Goal: Task Accomplishment & Management: Manage account settings

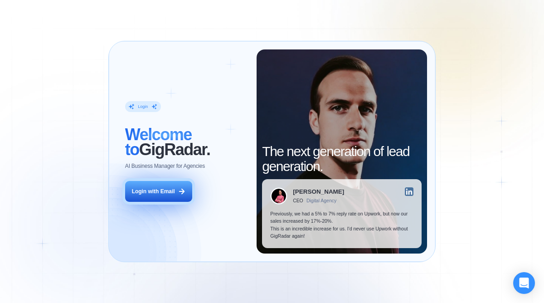
click at [140, 195] on div "Login with Email" at bounding box center [153, 192] width 43 height 8
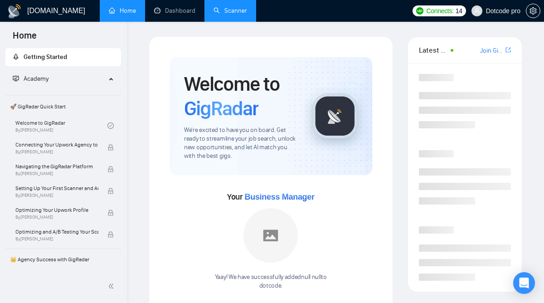
click at [222, 15] on link "Scanner" at bounding box center [231, 11] width 34 height 8
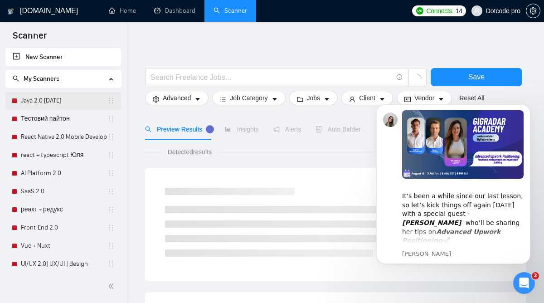
click at [59, 101] on link "Java 2.0 [DATE]" at bounding box center [64, 101] width 87 height 18
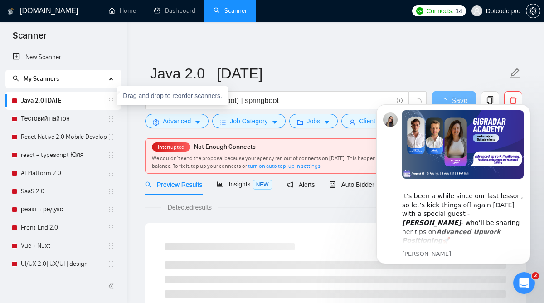
click at [108, 102] on icon "holder" at bounding box center [111, 100] width 7 height 7
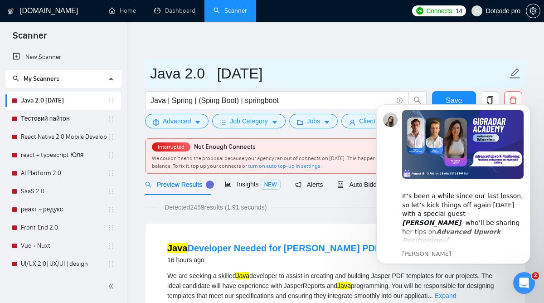
click at [431, 68] on input "Java 2.0 [DATE]" at bounding box center [329, 73] width 358 height 23
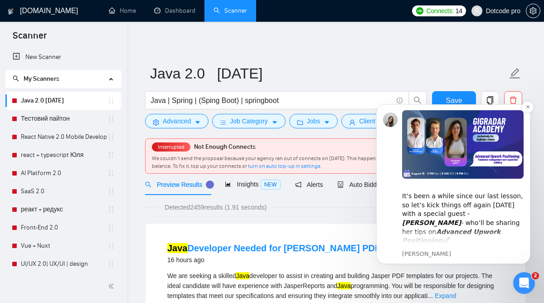
click at [506, 234] on div "​It’s been a while since our last lesson, so let’s kick things off again [DATE]…" at bounding box center [463, 214] width 122 height 62
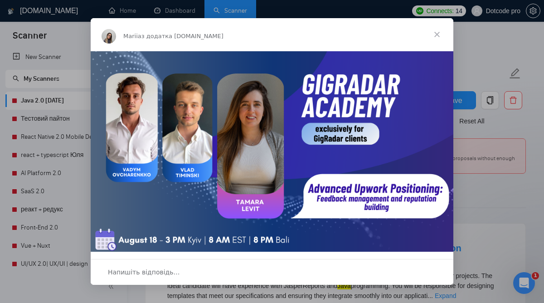
click at [438, 32] on span "Закрити" at bounding box center [437, 34] width 33 height 33
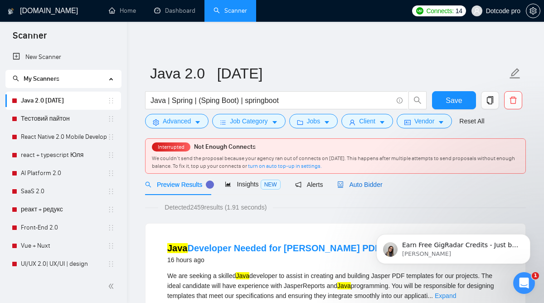
click at [351, 186] on span "Auto Bidder" at bounding box center [360, 184] width 45 height 7
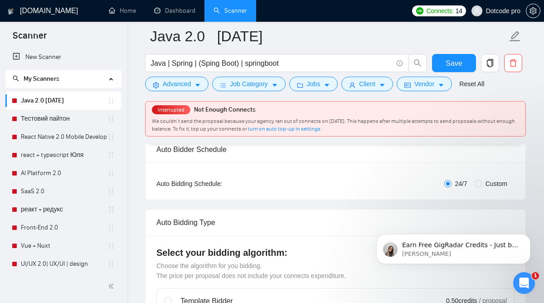
scroll to position [153, 0]
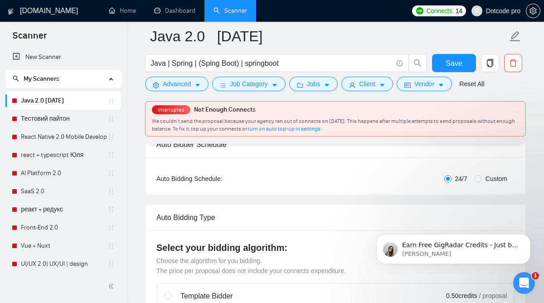
click at [489, 177] on span "Custom" at bounding box center [496, 179] width 29 height 10
click at [482, 177] on input "Custom" at bounding box center [478, 178] width 7 height 7
radio input "true"
radio input "false"
checkbox input "true"
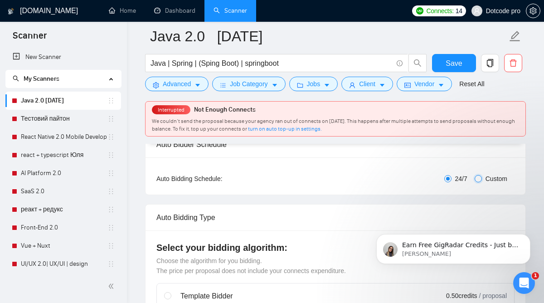
checkbox input "true"
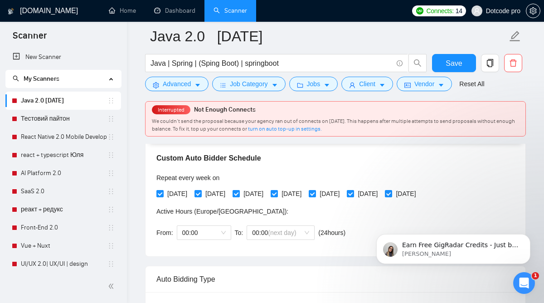
scroll to position [207, 0]
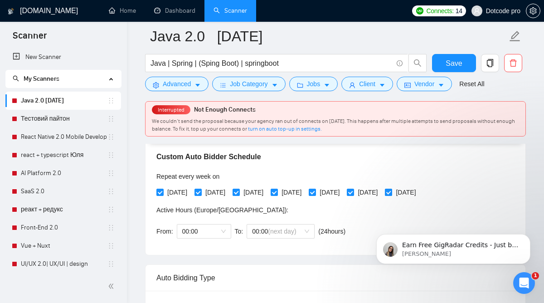
click at [420, 190] on span "[DATE]" at bounding box center [405, 192] width 27 height 10
click at [392, 190] on input "[DATE]" at bounding box center [388, 192] width 6 height 6
checkbox input "false"
click at [353, 195] on input "[DATE]" at bounding box center [350, 192] width 6 height 6
checkbox input "false"
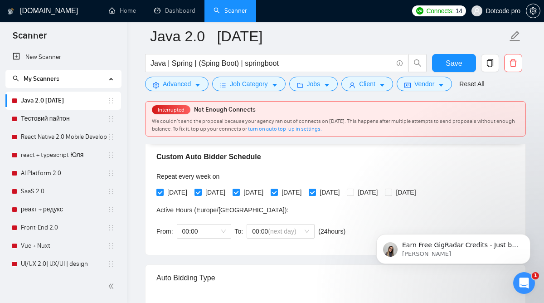
click at [343, 193] on span "[DATE]" at bounding box center [329, 192] width 27 height 10
click at [315, 193] on input "[DATE]" at bounding box center [312, 192] width 6 height 6
checkbox input "false"
click at [278, 189] on span at bounding box center [274, 192] width 7 height 7
click at [277, 189] on input "[DATE]" at bounding box center [274, 192] width 6 height 6
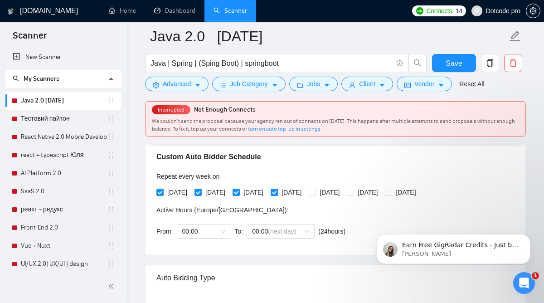
checkbox input "false"
click at [245, 187] on label "[DATE]" at bounding box center [250, 192] width 34 height 10
click at [239, 189] on input "[DATE]" at bounding box center [236, 192] width 6 height 6
checkbox input "false"
click at [202, 192] on span at bounding box center [198, 192] width 7 height 7
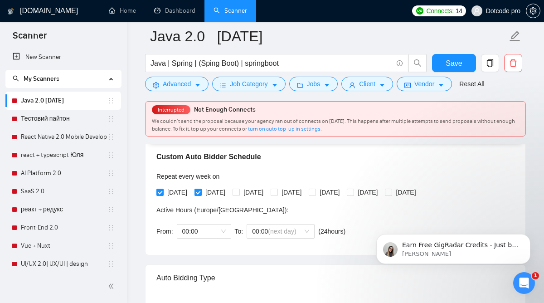
click at [201, 192] on input "[DATE]" at bounding box center [198, 192] width 6 height 6
checkbox input "false"
click at [160, 191] on input "[DATE]" at bounding box center [160, 192] width 6 height 6
checkbox input "false"
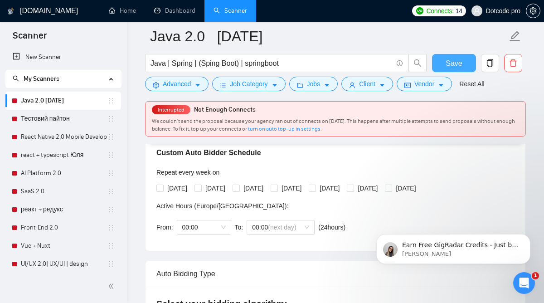
click at [446, 65] on span "Save" at bounding box center [454, 63] width 16 height 11
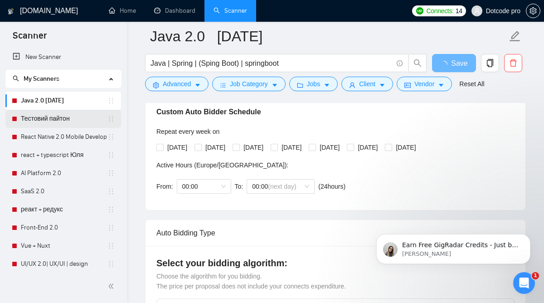
click at [50, 114] on link "Тестовий пайтон" at bounding box center [64, 119] width 87 height 18
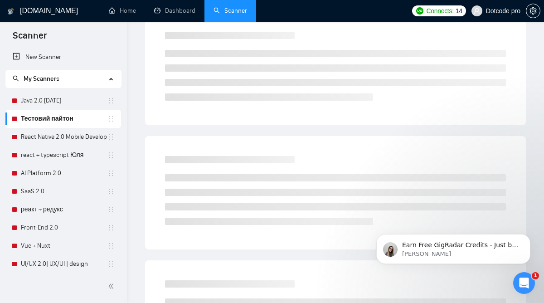
scroll to position [28, 0]
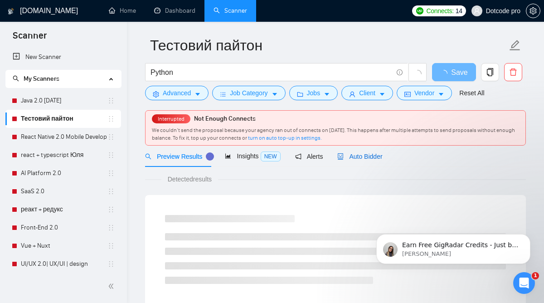
click at [347, 154] on span "Auto Bidder" at bounding box center [360, 156] width 45 height 7
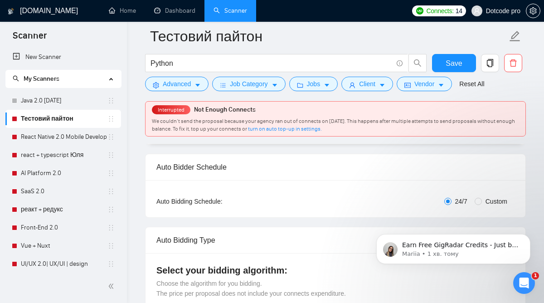
scroll to position [128, 0]
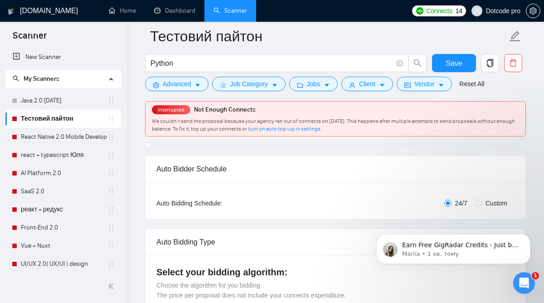
click at [488, 200] on span "Custom" at bounding box center [496, 203] width 29 height 10
click at [482, 200] on input "Custom" at bounding box center [478, 203] width 7 height 7
radio input "true"
radio input "false"
checkbox input "true"
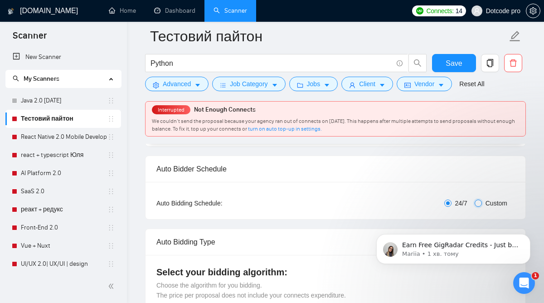
checkbox input "true"
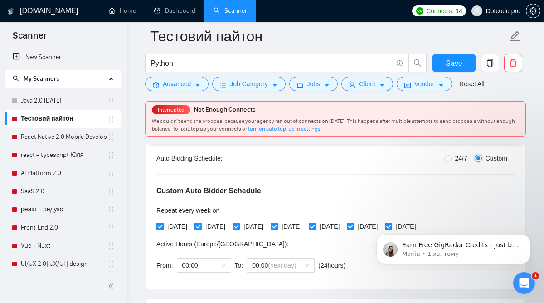
scroll to position [186, 0]
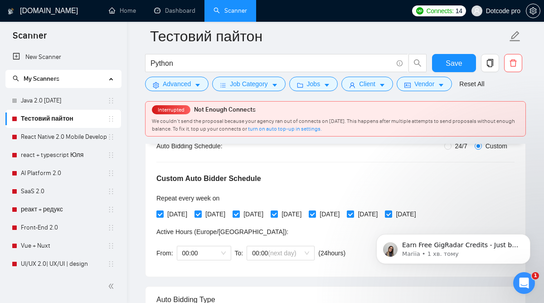
click at [431, 219] on body "Earn Free GigRadar Credits - Just by Sharing Your Story! 💬 Want more credits fo…" at bounding box center [454, 247] width 174 height 56
click html "Earn Free GigRadar Credits - Just by Sharing Your Story! 💬 Want more credits fo…"
click at [420, 213] on span "[DATE]" at bounding box center [405, 214] width 27 height 10
click at [392, 213] on input "[DATE]" at bounding box center [388, 214] width 6 height 6
checkbox input "false"
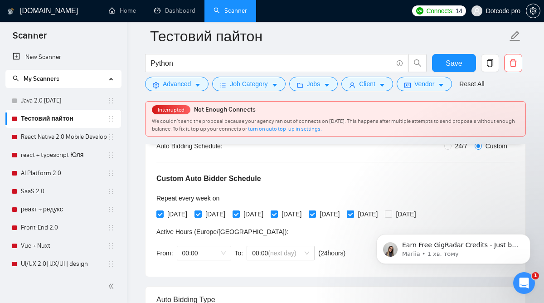
click at [382, 213] on span "[DATE]" at bounding box center [367, 214] width 27 height 10
click at [353, 213] on input "[DATE]" at bounding box center [350, 214] width 6 height 6
checkbox input "false"
click at [343, 211] on span "[DATE]" at bounding box center [329, 214] width 27 height 10
click at [315, 211] on input "[DATE]" at bounding box center [312, 214] width 6 height 6
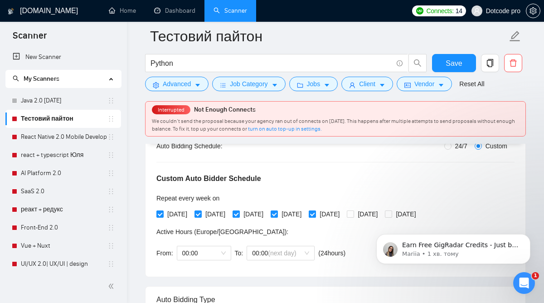
checkbox input "false"
click at [300, 209] on div "[DATE] [DATE] [DATE] [DATE] [DATE] [DATE] [DATE]" at bounding box center [289, 214] width 264 height 15
click at [278, 213] on span at bounding box center [274, 214] width 7 height 7
click at [277, 213] on input "[DATE]" at bounding box center [274, 214] width 6 height 6
checkbox input "false"
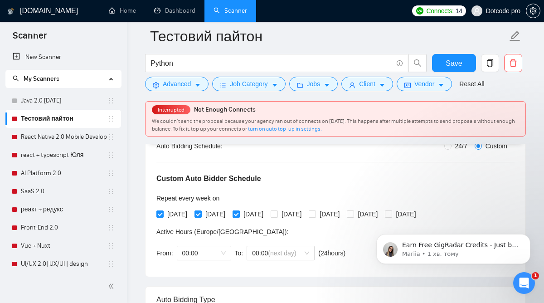
click at [248, 214] on span "[DATE]" at bounding box center [253, 214] width 27 height 10
click at [239, 214] on input "[DATE]" at bounding box center [236, 214] width 6 height 6
checkbox input "false"
click at [211, 211] on span "[DATE]" at bounding box center [215, 214] width 27 height 10
click at [201, 211] on input "[DATE]" at bounding box center [198, 214] width 6 height 6
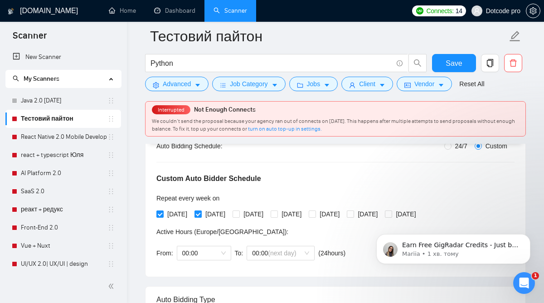
checkbox input "false"
click at [168, 212] on span "[DATE]" at bounding box center [177, 214] width 27 height 10
click at [163, 212] on input "[DATE]" at bounding box center [160, 214] width 6 height 6
checkbox input "false"
click at [447, 63] on span "Save" at bounding box center [454, 63] width 16 height 11
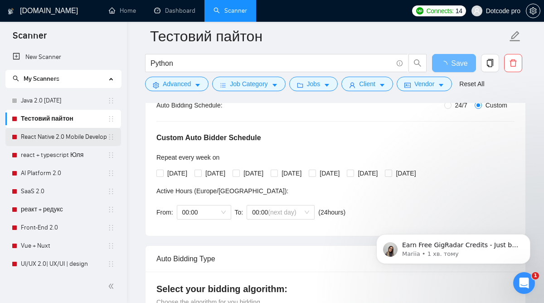
click at [60, 134] on link "React Native 2.0 Mobile Development" at bounding box center [64, 137] width 87 height 18
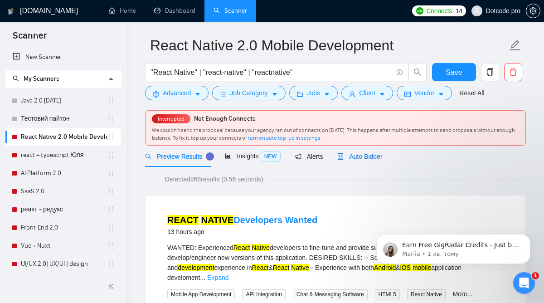
click at [370, 154] on span "Auto Bidder" at bounding box center [360, 156] width 45 height 7
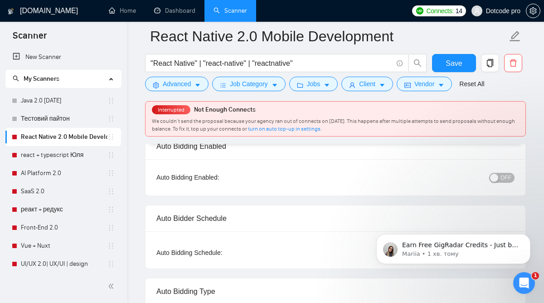
scroll to position [104, 0]
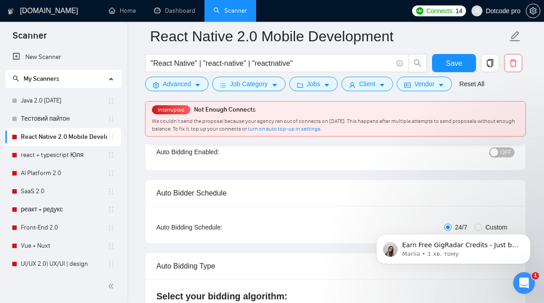
click at [475, 224] on body "Earn Free GigRadar Credits - Just by Sharing Your Story! 💬 Want more credits fo…" at bounding box center [454, 247] width 174 height 56
click at [475, 227] on body "Earn Free GigRadar Credits - Just by Sharing Your Story! 💬 Want more credits fo…" at bounding box center [454, 247] width 174 height 56
click at [474, 228] on body "Earn Free GigRadar Credits - Just by Sharing Your Story! 💬 Want more credits fo…" at bounding box center [454, 247] width 174 height 56
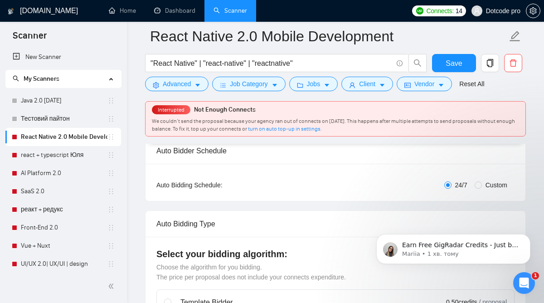
scroll to position [147, 0]
click at [479, 184] on input "Custom" at bounding box center [478, 184] width 7 height 7
radio input "true"
radio input "false"
checkbox input "true"
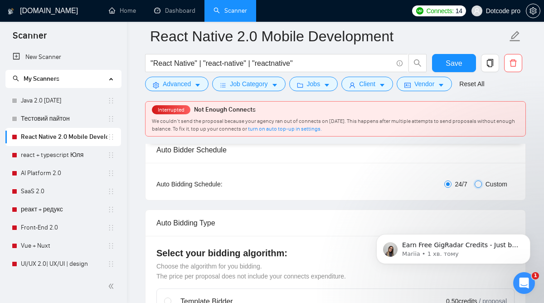
checkbox input "true"
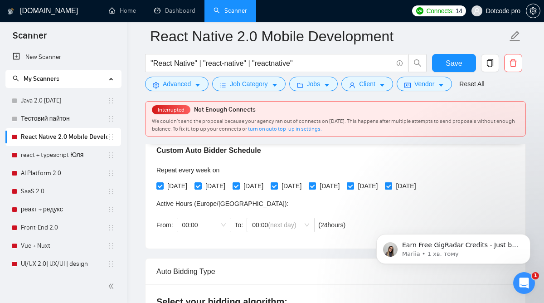
scroll to position [216, 0]
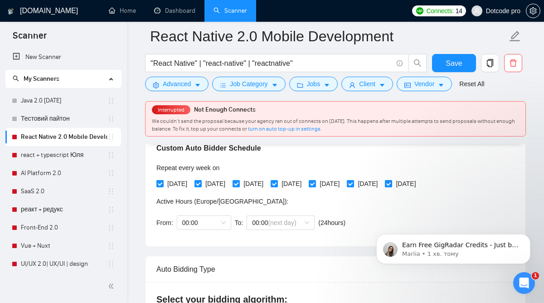
click at [420, 181] on span "[DATE]" at bounding box center [405, 184] width 27 height 10
click at [392, 181] on input "[DATE]" at bounding box center [388, 183] width 6 height 6
checkbox input "false"
click at [374, 181] on div "[DATE] [DATE] [DATE] [DATE] [DATE] [DATE] [DATE]" at bounding box center [289, 184] width 264 height 10
click at [354, 182] on span at bounding box center [350, 183] width 7 height 7
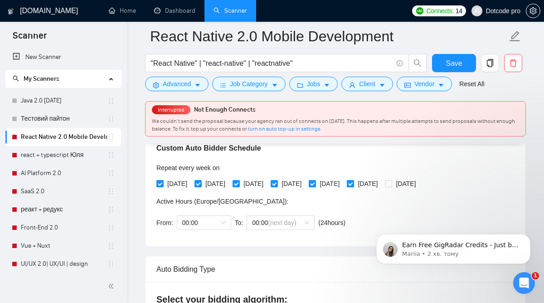
click at [353, 182] on input "[DATE]" at bounding box center [350, 183] width 6 height 6
checkbox input "false"
click at [315, 184] on input "[DATE]" at bounding box center [312, 183] width 6 height 6
checkbox input "false"
click at [305, 183] on span "[DATE]" at bounding box center [291, 184] width 27 height 10
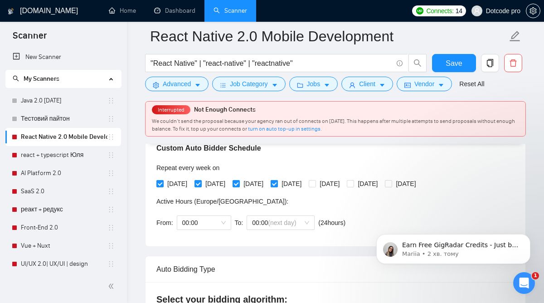
click at [277, 183] on input "[DATE]" at bounding box center [274, 183] width 6 height 6
checkbox input "false"
click at [255, 180] on span "[DATE]" at bounding box center [253, 184] width 27 height 10
click at [239, 180] on input "[DATE]" at bounding box center [236, 183] width 6 height 6
checkbox input "false"
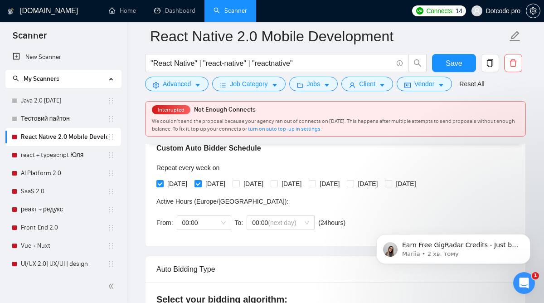
click at [226, 180] on span "[DATE]" at bounding box center [215, 184] width 27 height 10
click at [201, 180] on input "[DATE]" at bounding box center [198, 183] width 6 height 6
checkbox input "false"
click at [160, 181] on input "[DATE]" at bounding box center [160, 183] width 6 height 6
checkbox input "false"
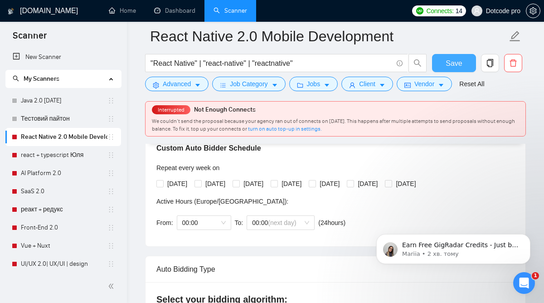
click at [452, 59] on span "Save" at bounding box center [454, 63] width 16 height 11
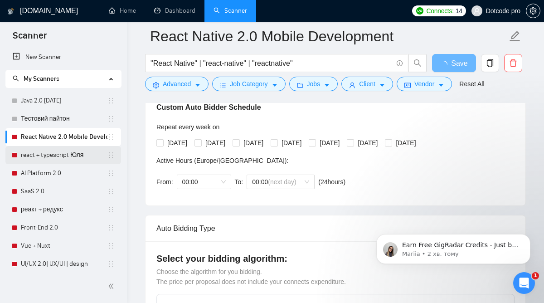
click at [65, 157] on link "react + typescript Юля" at bounding box center [64, 155] width 87 height 18
click at [64, 158] on link "react + typescript Юля" at bounding box center [64, 155] width 87 height 18
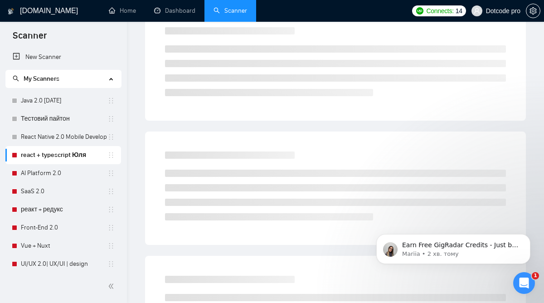
scroll to position [28, 0]
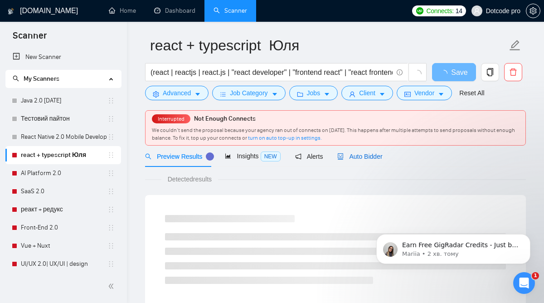
click at [350, 152] on div "Auto Bidder" at bounding box center [360, 157] width 45 height 10
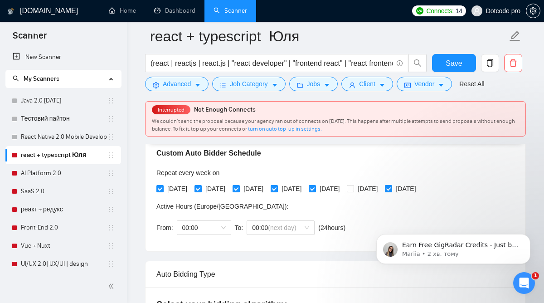
scroll to position [216, 0]
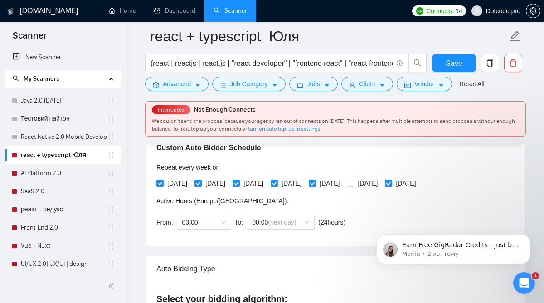
click at [420, 183] on span "[DATE]" at bounding box center [405, 183] width 27 height 10
click at [392, 183] on input "[DATE]" at bounding box center [388, 183] width 6 height 6
checkbox input "false"
click at [343, 181] on span "[DATE]" at bounding box center [329, 183] width 27 height 10
click at [315, 181] on input "[DATE]" at bounding box center [312, 183] width 6 height 6
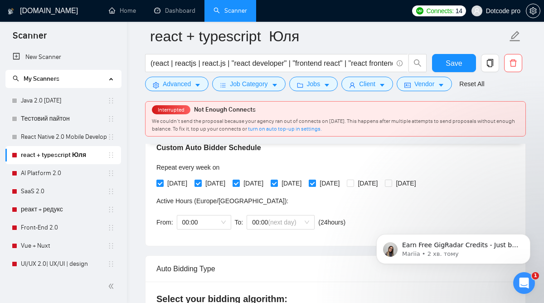
checkbox input "false"
click at [305, 179] on span "[DATE]" at bounding box center [291, 183] width 27 height 10
click at [277, 180] on input "[DATE]" at bounding box center [274, 183] width 6 height 6
checkbox input "false"
click at [256, 180] on span "[DATE]" at bounding box center [253, 183] width 27 height 10
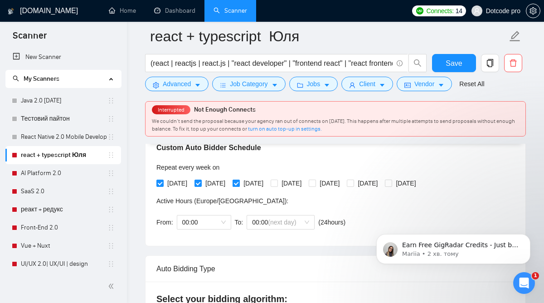
click at [239, 180] on input "[DATE]" at bounding box center [236, 183] width 6 height 6
checkbox input "false"
click at [200, 181] on input "[DATE]" at bounding box center [198, 183] width 6 height 6
checkbox input "false"
click at [177, 181] on span "[DATE]" at bounding box center [177, 183] width 27 height 10
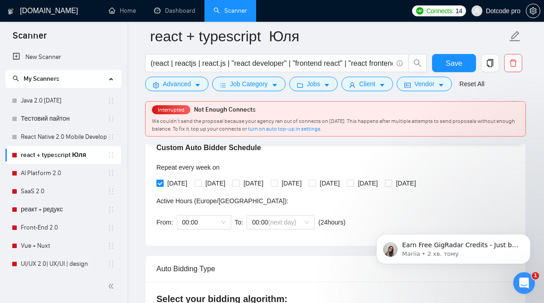
click at [163, 181] on input "[DATE]" at bounding box center [160, 183] width 6 height 6
checkbox input "false"
click at [448, 60] on span "Save" at bounding box center [454, 63] width 16 height 11
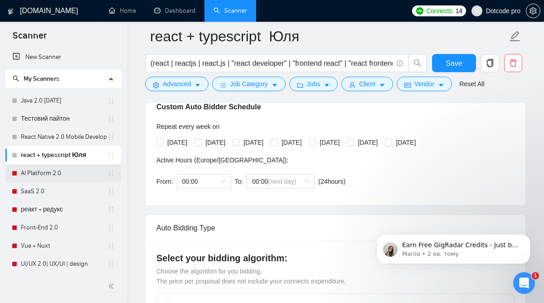
click at [65, 173] on link "AI Platform 2.0" at bounding box center [64, 173] width 87 height 18
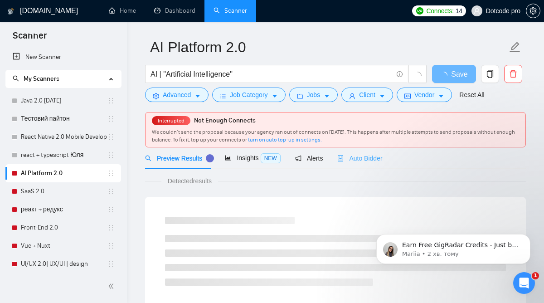
scroll to position [26, 0]
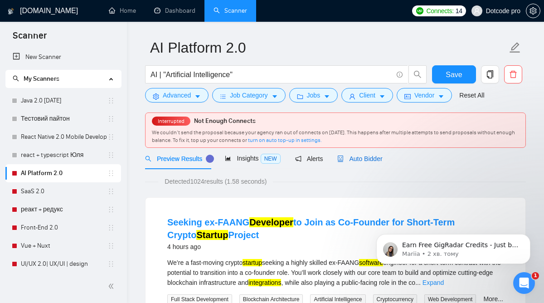
click at [347, 156] on span "Auto Bidder" at bounding box center [360, 158] width 45 height 7
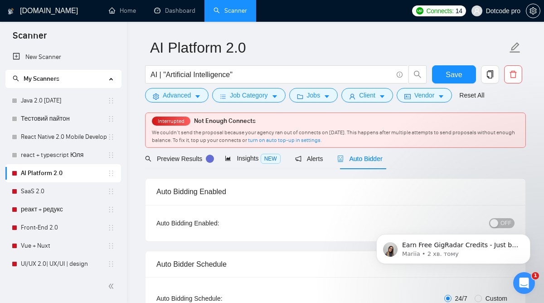
radio input "false"
radio input "true"
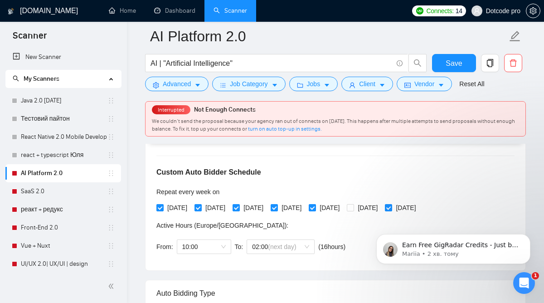
scroll to position [193, 0]
click at [420, 206] on span "[DATE]" at bounding box center [405, 207] width 27 height 10
click at [392, 206] on input "[DATE]" at bounding box center [388, 206] width 6 height 6
checkbox input "false"
click at [343, 210] on span "[DATE]" at bounding box center [329, 207] width 27 height 10
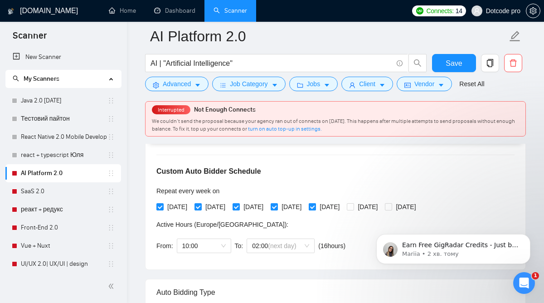
click at [315, 210] on input "[DATE]" at bounding box center [312, 206] width 6 height 6
checkbox input "false"
click at [305, 208] on span "[DATE]" at bounding box center [291, 207] width 27 height 10
click at [277, 208] on input "[DATE]" at bounding box center [274, 206] width 6 height 6
checkbox input "false"
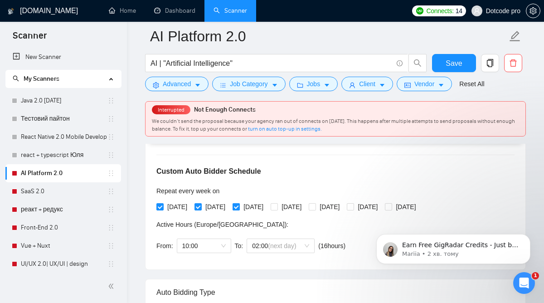
click at [263, 209] on span "[DATE]" at bounding box center [253, 207] width 27 height 10
click at [239, 209] on input "[DATE]" at bounding box center [236, 206] width 6 height 6
checkbox input "false"
click at [220, 207] on span "[DATE]" at bounding box center [215, 207] width 27 height 10
click at [201, 207] on input "[DATE]" at bounding box center [198, 206] width 6 height 6
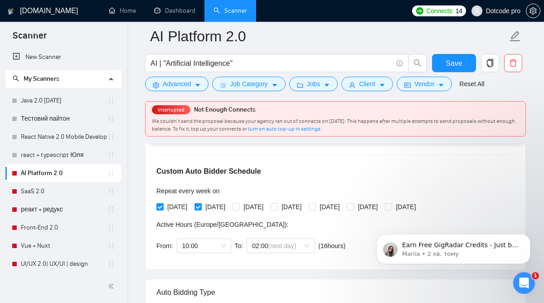
checkbox input "false"
click at [172, 203] on span "[DATE]" at bounding box center [177, 207] width 27 height 10
click at [163, 203] on input "[DATE]" at bounding box center [160, 206] width 6 height 6
checkbox input "false"
click at [452, 67] on span "Save" at bounding box center [454, 63] width 16 height 11
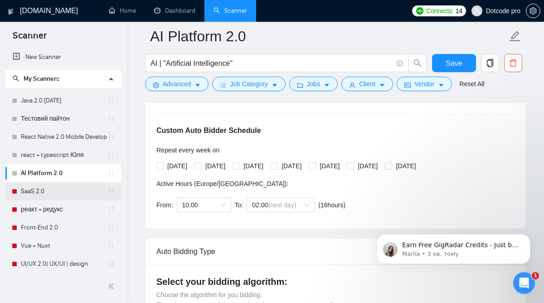
click at [70, 189] on link "SaaS 2.0" at bounding box center [64, 191] width 87 height 18
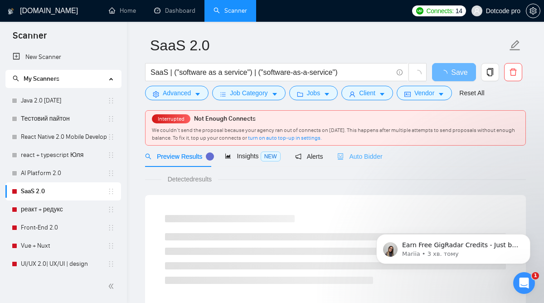
click at [362, 162] on div "Auto Bidder" at bounding box center [360, 156] width 45 height 21
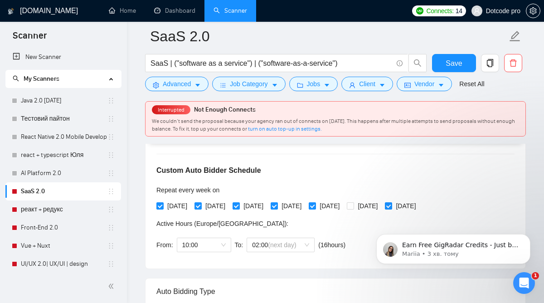
scroll to position [204, 0]
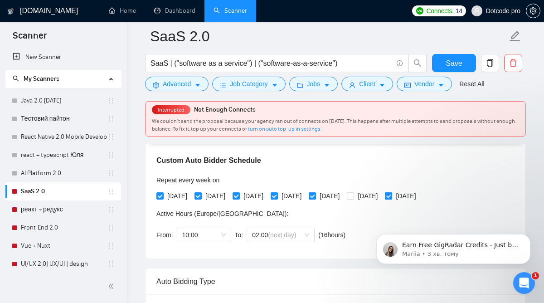
click at [420, 191] on label "[DATE]" at bounding box center [402, 196] width 34 height 10
click at [392, 192] on input "[DATE]" at bounding box center [388, 195] width 6 height 6
checkbox input "false"
click at [305, 192] on span "[DATE]" at bounding box center [291, 196] width 27 height 10
click at [277, 192] on input "[DATE]" at bounding box center [274, 195] width 6 height 6
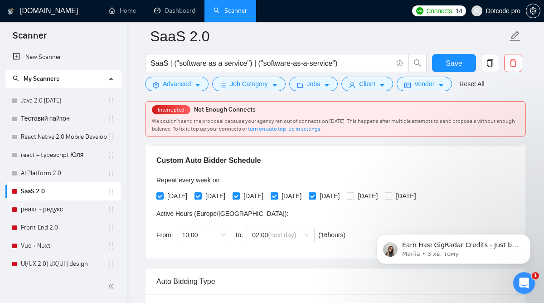
checkbox input "false"
click at [343, 196] on span "[DATE]" at bounding box center [329, 196] width 27 height 10
click at [315, 196] on input "[DATE]" at bounding box center [312, 195] width 6 height 6
click at [343, 196] on span "[DATE]" at bounding box center [329, 196] width 27 height 10
click at [315, 196] on input "[DATE]" at bounding box center [312, 195] width 6 height 6
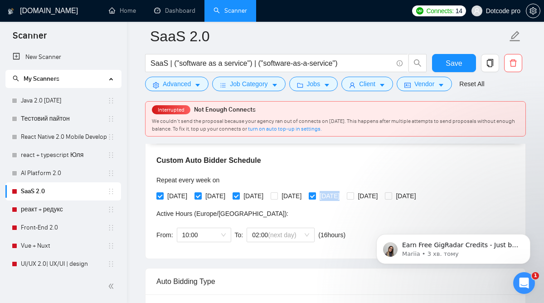
click at [343, 196] on span "[DATE]" at bounding box center [329, 196] width 27 height 10
click at [315, 196] on input "[DATE]" at bounding box center [312, 195] width 6 height 6
checkbox input "false"
click at [266, 196] on span "[DATE]" at bounding box center [253, 196] width 27 height 10
click at [239, 196] on input "[DATE]" at bounding box center [236, 195] width 6 height 6
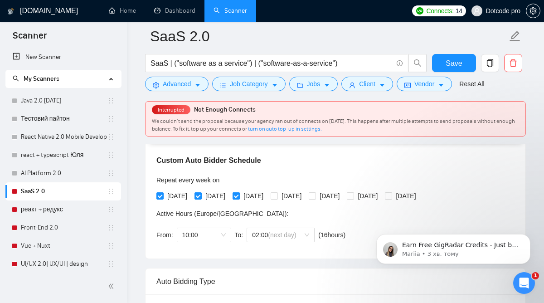
checkbox input "false"
click at [211, 192] on span "[DATE]" at bounding box center [215, 196] width 27 height 10
click at [201, 192] on input "[DATE]" at bounding box center [198, 195] width 6 height 6
checkbox input "false"
click at [170, 199] on span "[DATE]" at bounding box center [177, 196] width 27 height 10
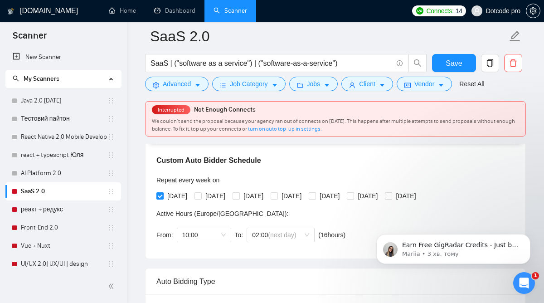
click at [163, 199] on input "[DATE]" at bounding box center [160, 195] width 6 height 6
checkbox input "false"
click at [459, 65] on span "Save" at bounding box center [454, 63] width 16 height 11
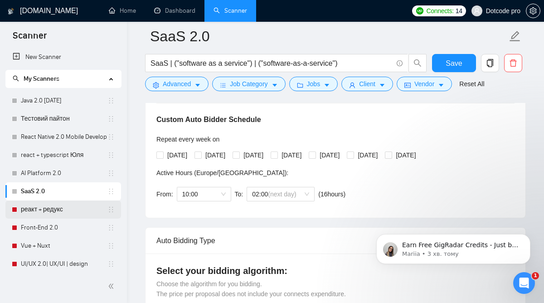
click at [72, 211] on link "реакт + редукс" at bounding box center [64, 210] width 87 height 18
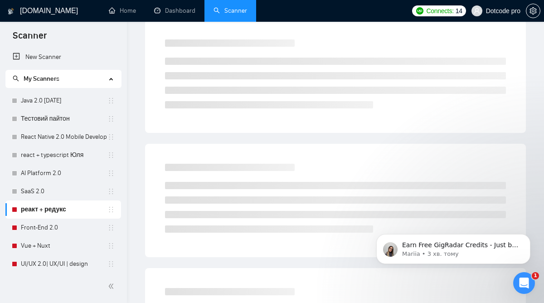
scroll to position [28, 0]
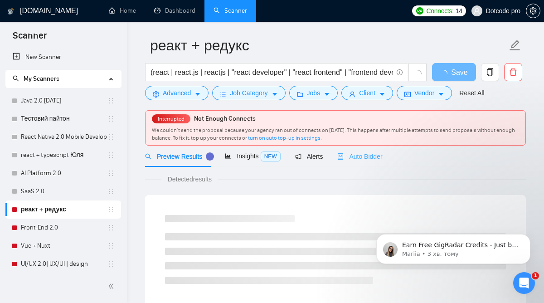
click at [359, 166] on div "Auto Bidder" at bounding box center [360, 156] width 45 height 21
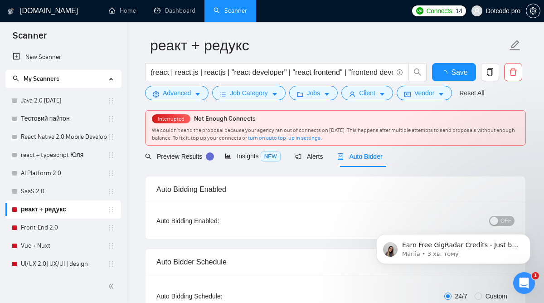
radio input "false"
radio input "true"
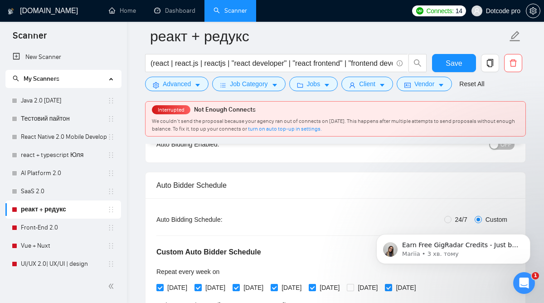
scroll to position [185, 0]
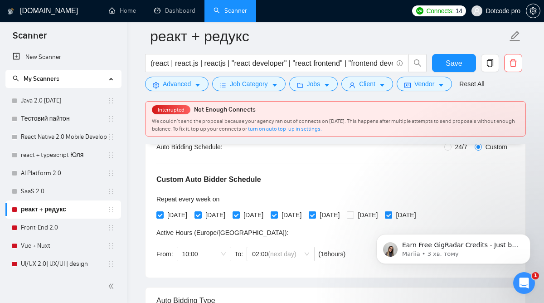
click at [420, 210] on div "[DATE] [DATE] [DATE] [DATE] [DATE] [DATE] [DATE]" at bounding box center [289, 215] width 264 height 15
click html "Earn Free GigRadar Credits - Just by Sharing Your Story! 💬 Want more credits fo…"
click at [425, 215] on iframe at bounding box center [453, 247] width 181 height 64
drag, startPoint x: 418, startPoint y: 215, endPoint x: 785, endPoint y: 430, distance: 425.6
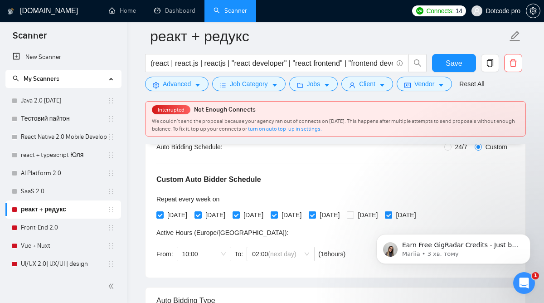
click html "Earn Free GigRadar Credits - Just by Sharing Your Story! 💬 Want more credits fo…"
click at [392, 214] on input "[DATE]" at bounding box center [388, 214] width 6 height 6
checkbox input "false"
click at [316, 212] on span at bounding box center [312, 214] width 7 height 7
click at [315, 212] on input "[DATE]" at bounding box center [312, 214] width 6 height 6
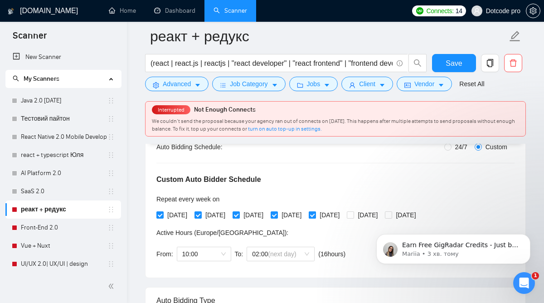
checkbox input "false"
click at [277, 212] on input "[DATE]" at bounding box center [274, 214] width 6 height 6
checkbox input "false"
click at [250, 212] on span "[DATE]" at bounding box center [253, 215] width 27 height 10
click at [239, 212] on input "[DATE]" at bounding box center [236, 214] width 6 height 6
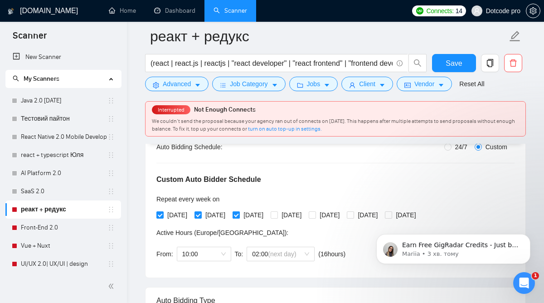
checkbox input "false"
click at [202, 214] on span at bounding box center [198, 214] width 7 height 7
click at [201, 214] on input "[DATE]" at bounding box center [198, 214] width 6 height 6
checkbox input "false"
click at [171, 215] on span "[DATE]" at bounding box center [177, 215] width 27 height 10
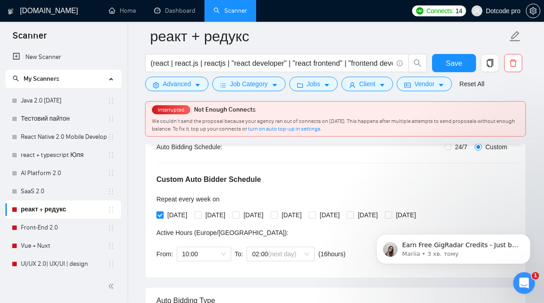
click at [163, 215] on input "[DATE]" at bounding box center [160, 214] width 6 height 6
checkbox input "false"
click at [444, 69] on button "Save" at bounding box center [454, 63] width 44 height 18
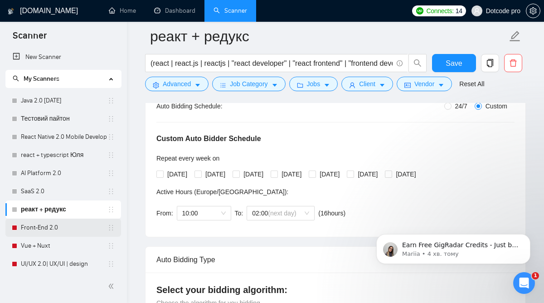
click at [64, 223] on link "Front-End 2.0" at bounding box center [64, 228] width 87 height 18
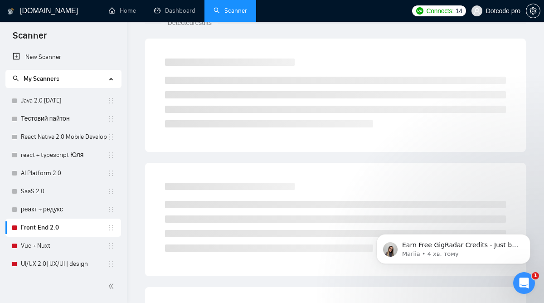
scroll to position [28, 0]
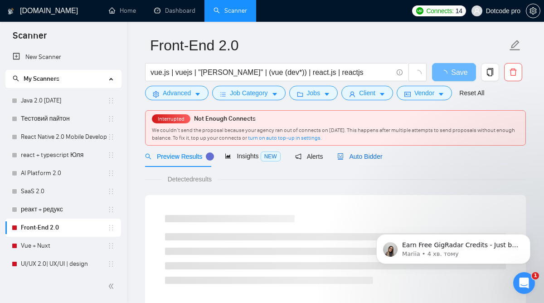
click at [362, 156] on span "Auto Bidder" at bounding box center [360, 156] width 45 height 7
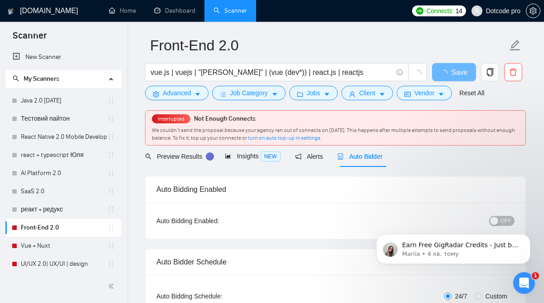
radio input "false"
radio input "true"
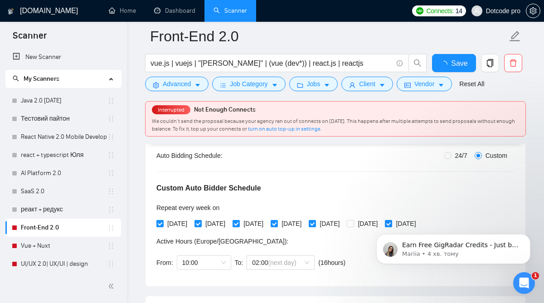
scroll to position [177, 0]
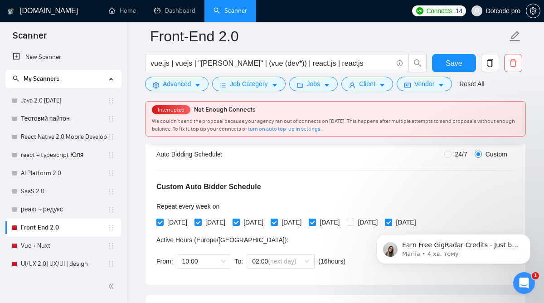
click at [416, 222] on body "Earn Free GigRadar Credits - Just by Sharing Your Story! 💬 Want more credits fo…" at bounding box center [454, 247] width 174 height 56
click at [421, 222] on body "Earn Free GigRadar Credits - Just by Sharing Your Story! 💬 Want more credits fo…" at bounding box center [454, 247] width 174 height 56
click at [343, 221] on span "[DATE]" at bounding box center [329, 222] width 27 height 10
click at [315, 221] on input "[DATE]" at bounding box center [312, 222] width 6 height 6
checkbox input "false"
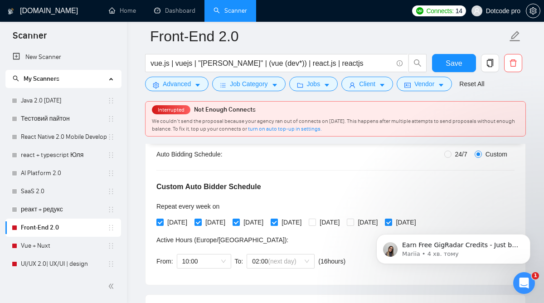
click at [305, 220] on span "[DATE]" at bounding box center [291, 222] width 27 height 10
click at [277, 220] on input "[DATE]" at bounding box center [274, 222] width 6 height 6
checkbox input "false"
click at [267, 219] on span "[DATE]" at bounding box center [253, 222] width 27 height 10
click at [239, 219] on input "[DATE]" at bounding box center [236, 222] width 6 height 6
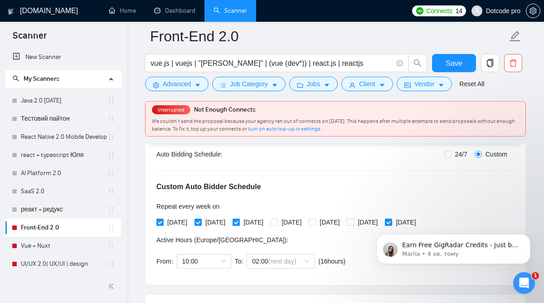
checkbox input "false"
click at [219, 227] on div "[DATE] [DATE] [DATE] [DATE] [DATE] [DATE] [DATE]" at bounding box center [289, 222] width 264 height 15
click at [218, 222] on span "[DATE]" at bounding box center [215, 222] width 27 height 10
click at [201, 222] on input "[DATE]" at bounding box center [198, 222] width 6 height 6
checkbox input "false"
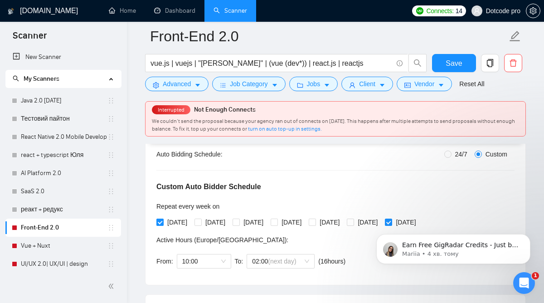
click at [188, 221] on span "[DATE]" at bounding box center [177, 222] width 27 height 10
click at [163, 221] on input "[DATE]" at bounding box center [160, 222] width 6 height 6
checkbox input "false"
click at [441, 223] on body "Earn Free GigRadar Credits - Just by Sharing Your Story! 💬 Want more credits fo…" at bounding box center [454, 247] width 174 height 56
click at [427, 223] on body "Earn Free GigRadar Credits - Just by Sharing Your Story! 💬 Want more credits fo…" at bounding box center [454, 247] width 174 height 56
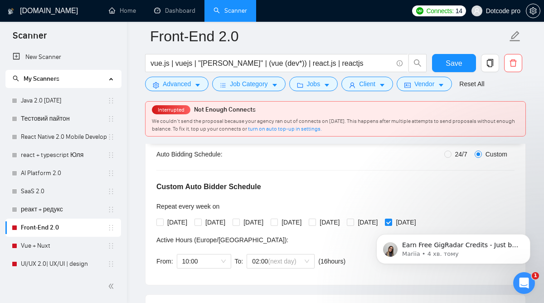
click at [418, 223] on body "Earn Free GigRadar Credits - Just by Sharing Your Story! 💬 Want more credits fo…" at bounding box center [454, 247] width 174 height 56
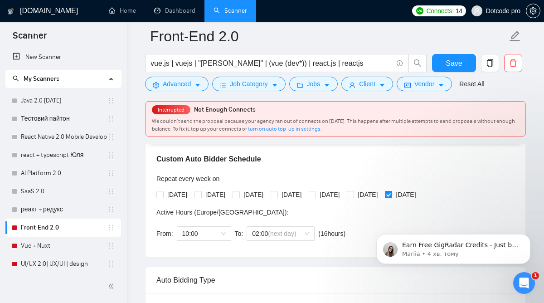
scroll to position [216, 0]
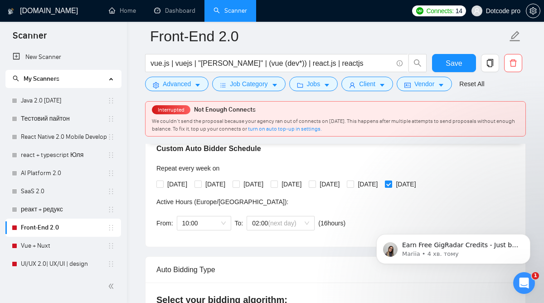
click at [392, 183] on input "[DATE]" at bounding box center [388, 184] width 6 height 6
checkbox input "false"
click at [453, 63] on span "Save" at bounding box center [454, 63] width 16 height 11
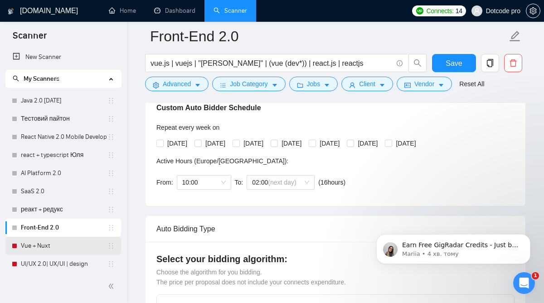
click at [42, 240] on link "Vue + Nuxt" at bounding box center [64, 246] width 87 height 18
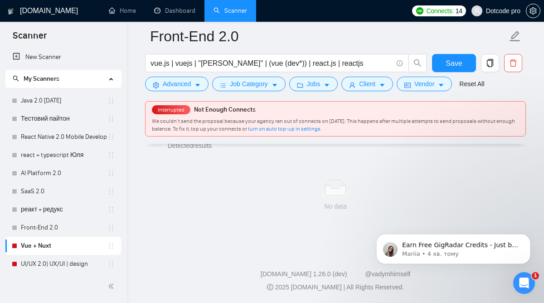
scroll to position [28, 0]
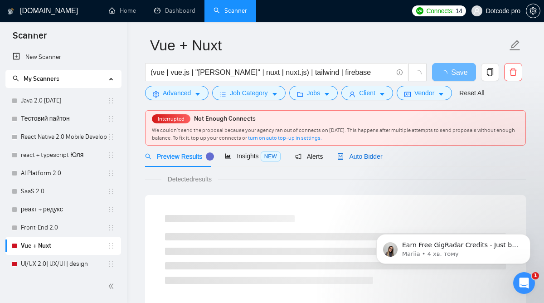
click at [365, 153] on span "Auto Bidder" at bounding box center [360, 156] width 45 height 7
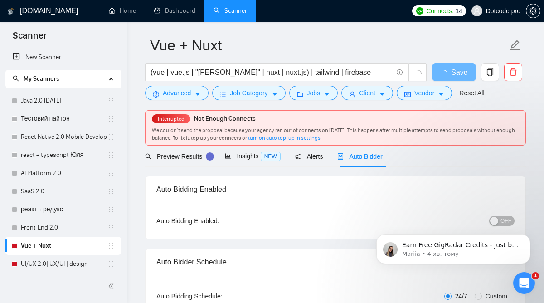
radio input "false"
radio input "true"
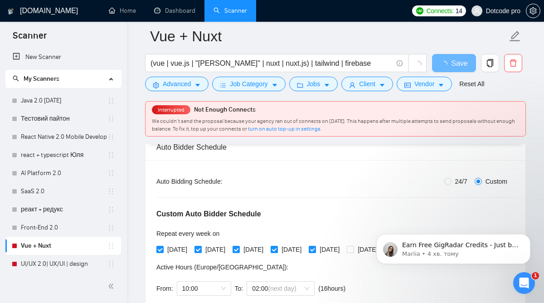
scroll to position [169, 0]
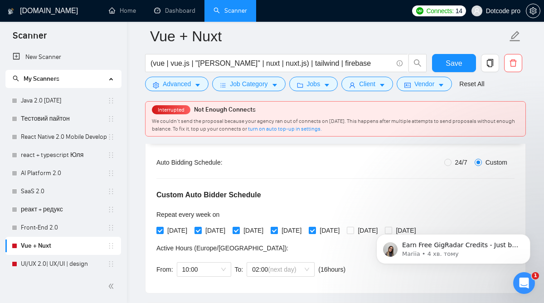
click at [305, 231] on span "[DATE]" at bounding box center [291, 230] width 27 height 10
click at [277, 231] on input "[DATE]" at bounding box center [274, 230] width 6 height 6
checkbox input "false"
click at [338, 231] on div "[DATE] [DATE] [DATE] [DATE] [DATE] [DATE] [DATE]" at bounding box center [289, 230] width 264 height 10
click at [315, 231] on input "[DATE]" at bounding box center [312, 230] width 6 height 6
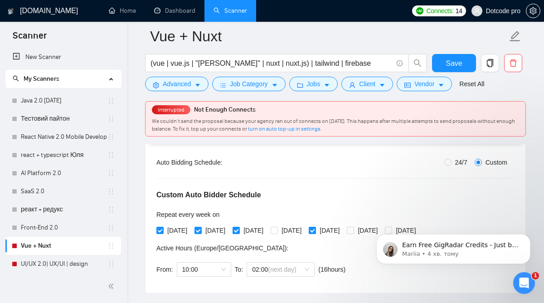
checkbox input "false"
click at [250, 227] on span "[DATE]" at bounding box center [253, 230] width 27 height 10
click at [239, 227] on input "[DATE]" at bounding box center [236, 230] width 6 height 6
checkbox input "false"
click at [211, 226] on span "[DATE]" at bounding box center [215, 230] width 27 height 10
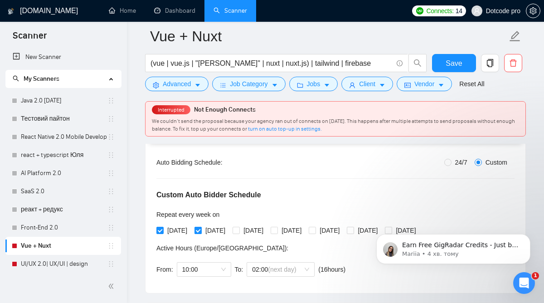
click at [201, 227] on input "[DATE]" at bounding box center [198, 230] width 6 height 6
checkbox input "false"
click at [179, 228] on span "[DATE]" at bounding box center [177, 230] width 27 height 10
click at [163, 228] on input "[DATE]" at bounding box center [160, 230] width 6 height 6
checkbox input "false"
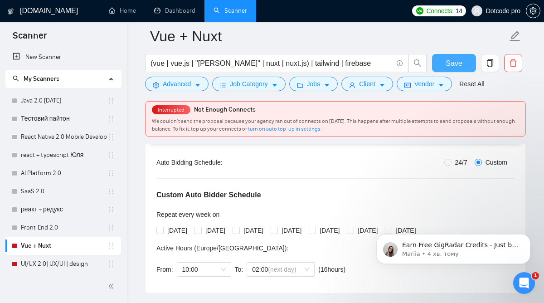
click at [447, 65] on span "Save" at bounding box center [454, 63] width 16 height 11
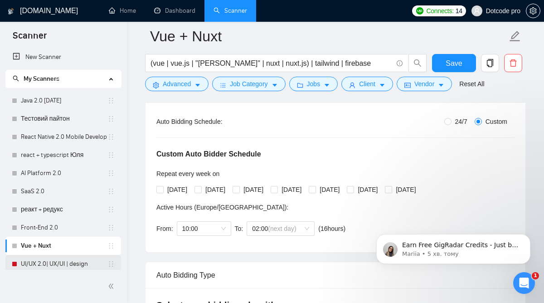
click at [49, 258] on link "UI/UX 2.0| UX/UI | design" at bounding box center [64, 264] width 87 height 18
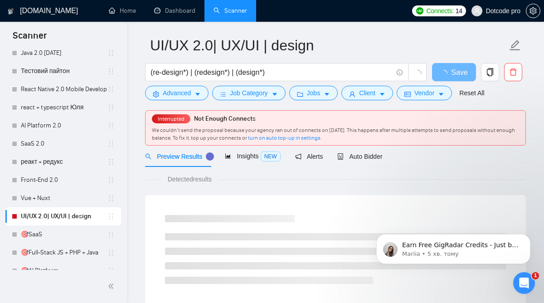
scroll to position [48, 0]
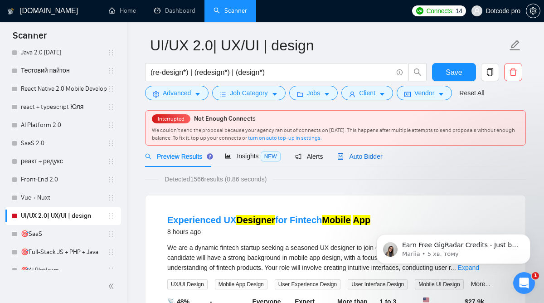
click at [374, 153] on span "Auto Bidder" at bounding box center [360, 156] width 45 height 7
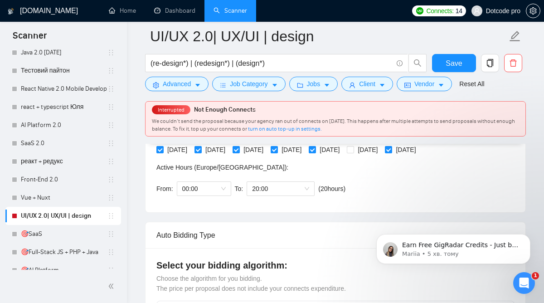
scroll to position [247, 0]
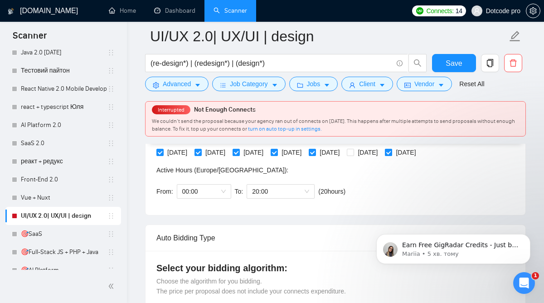
click at [392, 154] on input "[DATE]" at bounding box center [388, 152] width 6 height 6
checkbox input "false"
click at [315, 153] on input "[DATE]" at bounding box center [312, 152] width 6 height 6
checkbox input "false"
click at [289, 151] on div "[DATE] [DATE] [DATE] [DATE] [DATE] [DATE] [DATE]" at bounding box center [289, 152] width 264 height 10
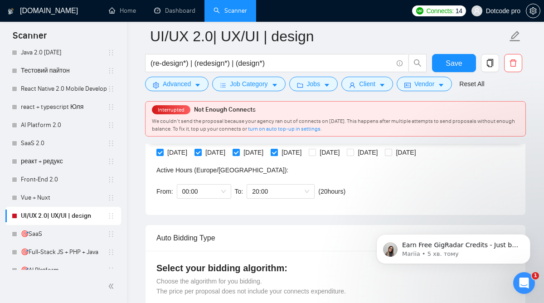
click at [305, 150] on span "[DATE]" at bounding box center [291, 152] width 27 height 10
click at [277, 150] on input "[DATE]" at bounding box center [274, 152] width 6 height 6
checkbox input "false"
click at [253, 148] on span "[DATE]" at bounding box center [253, 152] width 27 height 10
click at [239, 149] on input "[DATE]" at bounding box center [236, 152] width 6 height 6
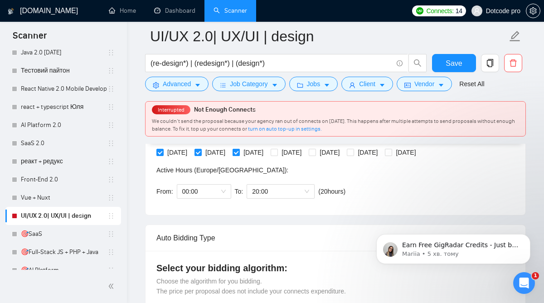
checkbox input "false"
click at [211, 147] on div "[DATE] [DATE] [DATE] [DATE] [DATE] [DATE] [DATE]" at bounding box center [289, 152] width 264 height 15
click at [207, 153] on span "[DATE]" at bounding box center [215, 152] width 27 height 10
click at [201, 153] on input "[DATE]" at bounding box center [198, 152] width 6 height 6
checkbox input "false"
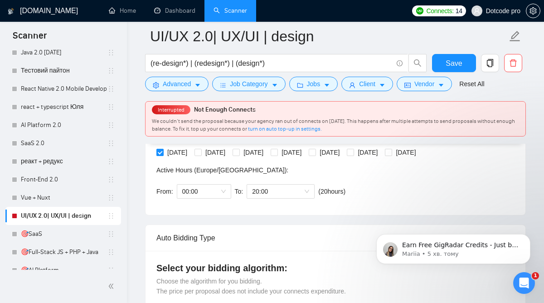
click at [177, 156] on span "[DATE]" at bounding box center [177, 152] width 27 height 10
click at [163, 155] on input "[DATE]" at bounding box center [160, 152] width 6 height 6
checkbox input "false"
click at [444, 64] on button "Save" at bounding box center [454, 63] width 44 height 18
